Goal: Task Accomplishment & Management: Use online tool/utility

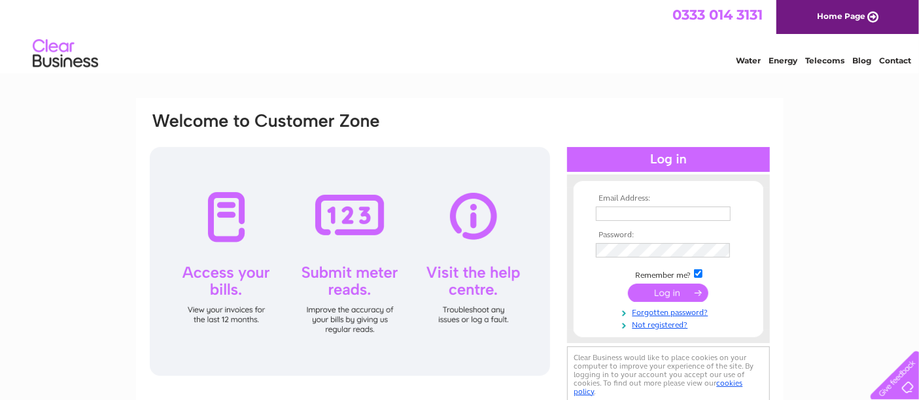
click at [609, 210] on input "text" at bounding box center [663, 214] width 135 height 14
type input "blastpower@live.co.uk"
click at [675, 289] on input "submit" at bounding box center [668, 294] width 80 height 18
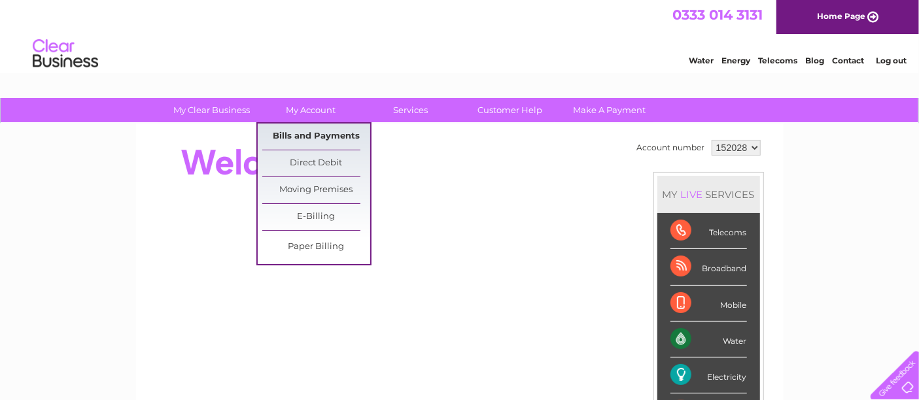
click at [311, 130] on link "Bills and Payments" at bounding box center [316, 137] width 108 height 26
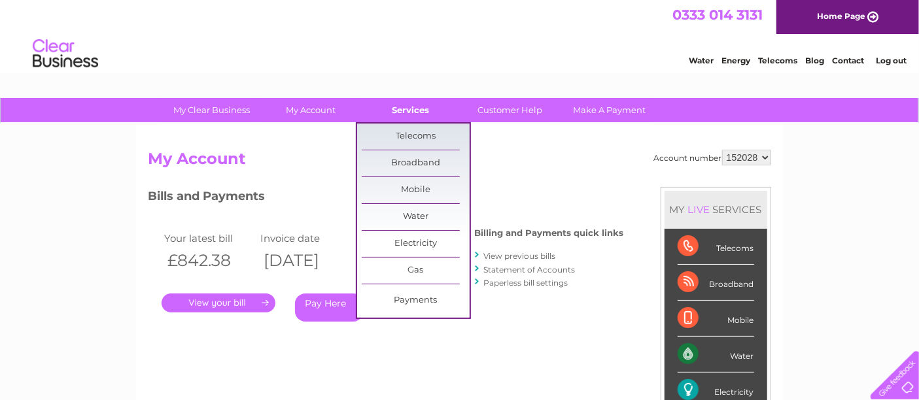
click at [411, 110] on link "Services" at bounding box center [411, 110] width 108 height 24
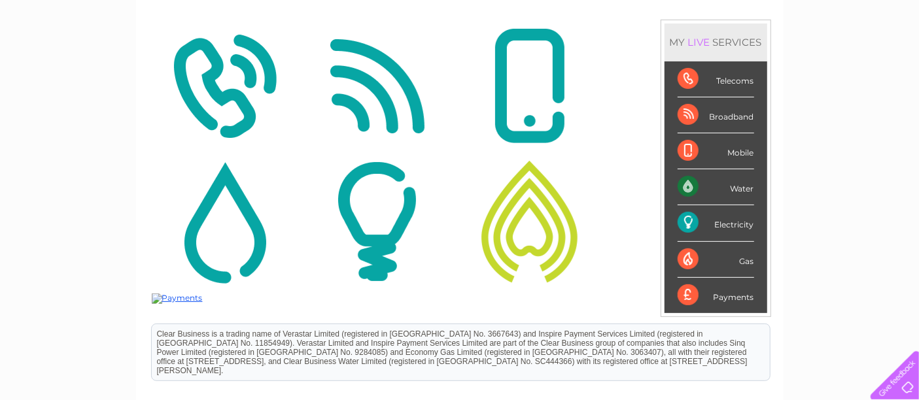
scroll to position [145, 0]
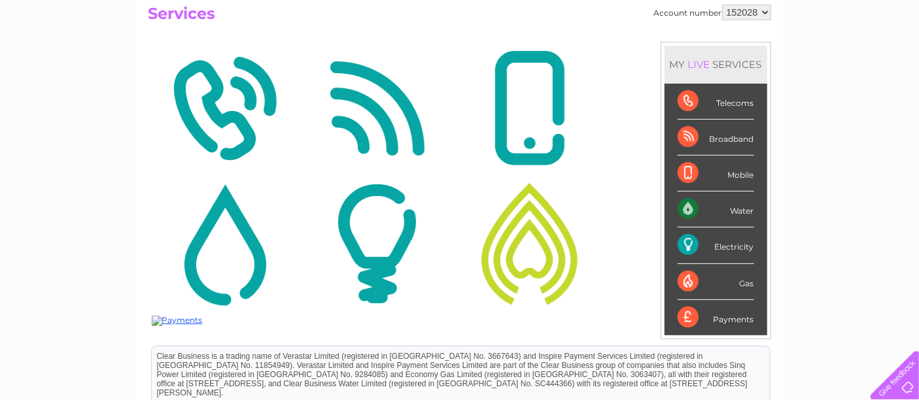
click at [236, 264] on img at bounding box center [225, 244] width 146 height 127
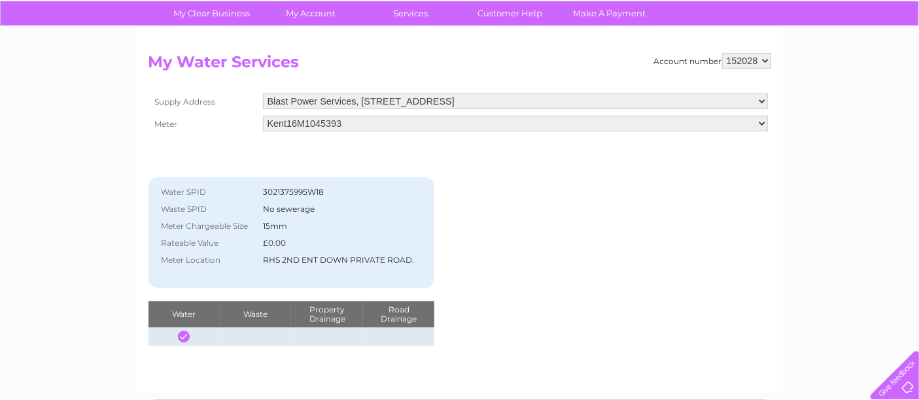
scroll to position [73, 0]
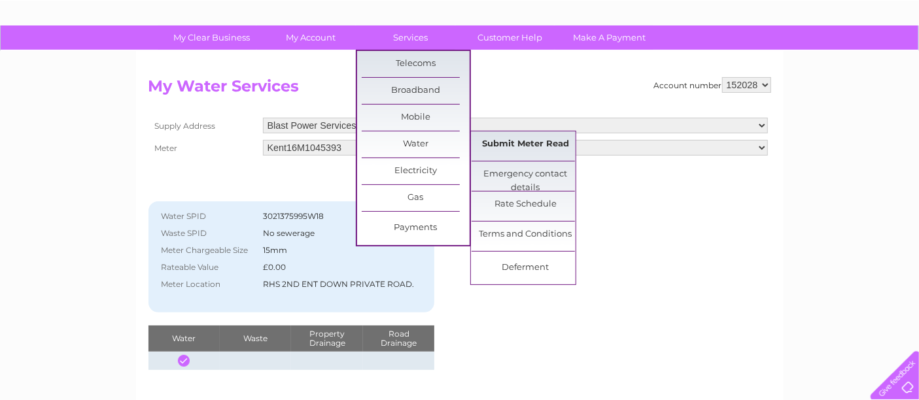
click at [499, 143] on link "Submit Meter Read" at bounding box center [526, 145] width 108 height 26
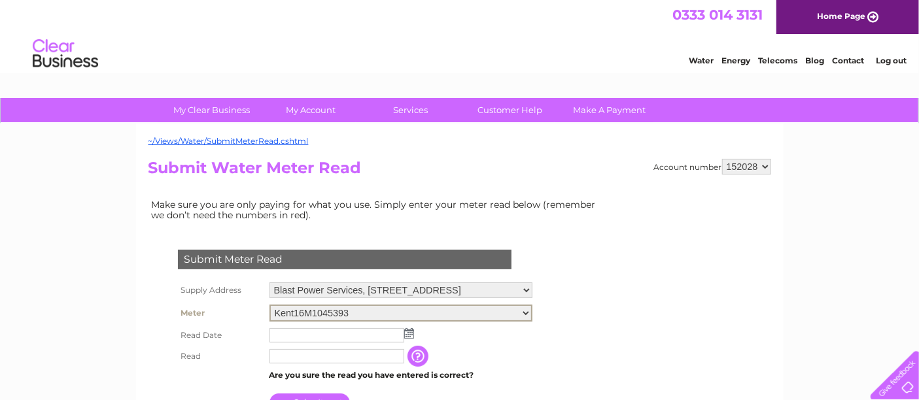
click at [533, 311] on select "Kent16M1045393" at bounding box center [401, 313] width 263 height 17
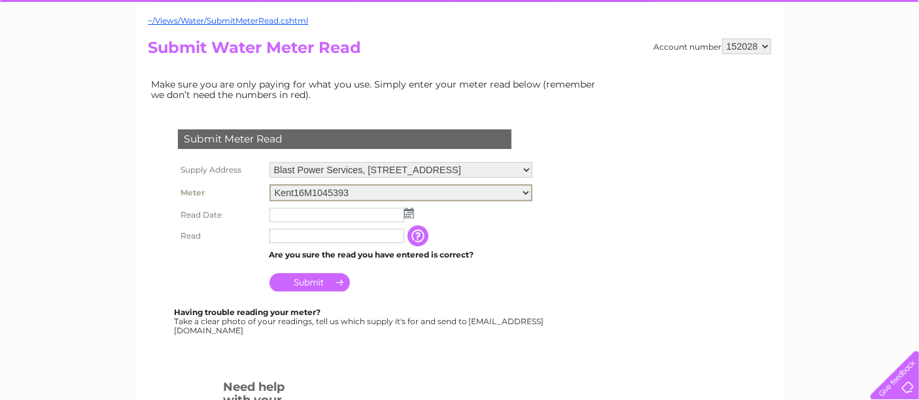
scroll to position [145, 0]
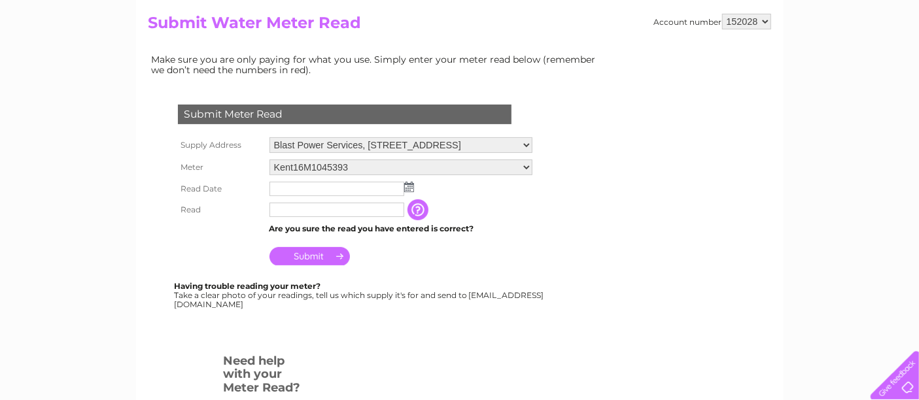
click at [410, 190] on img at bounding box center [409, 187] width 10 height 10
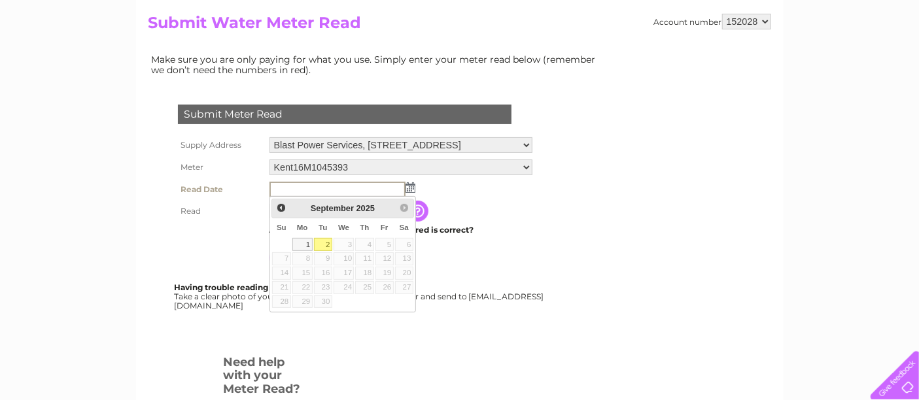
click at [324, 247] on link "2" at bounding box center [323, 244] width 18 height 13
type input "2025/09/02"
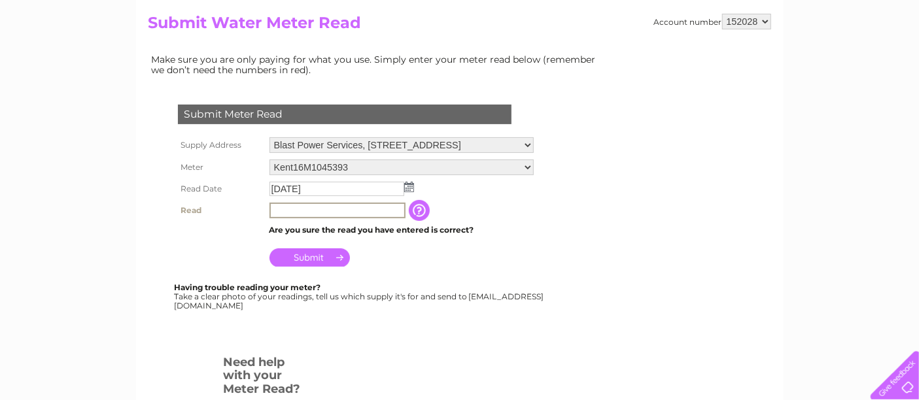
click at [302, 213] on input "text" at bounding box center [338, 211] width 136 height 16
type input "912"
click at [300, 251] on input "Submit" at bounding box center [310, 256] width 80 height 18
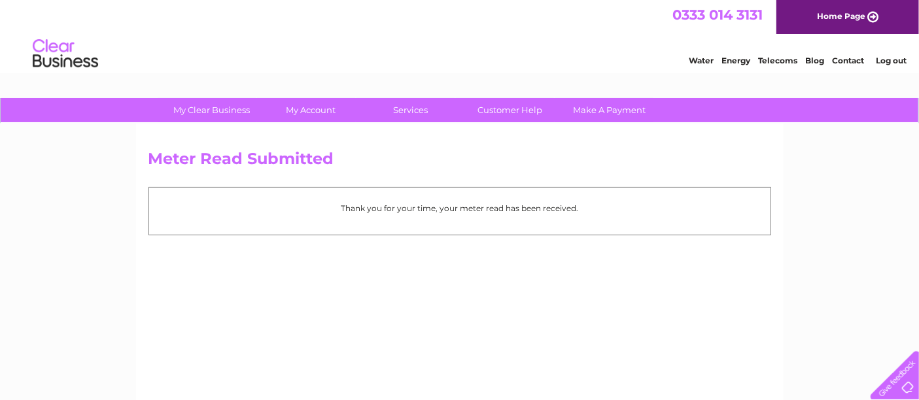
click at [890, 61] on link "Log out" at bounding box center [891, 61] width 31 height 10
